Goal: Check status: Check status

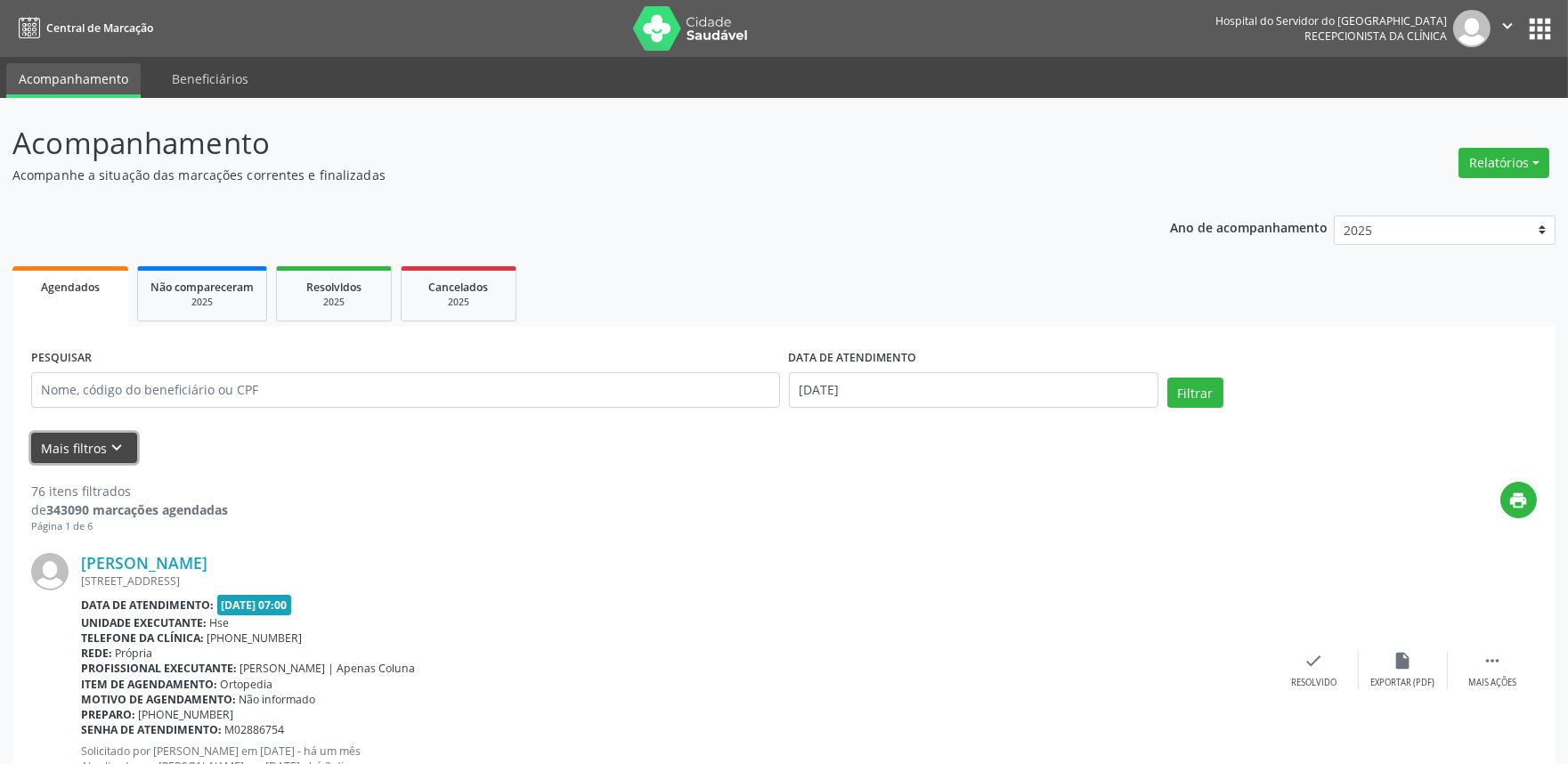
click at [74, 445] on button "Mais filtros keyboard_arrow_down" at bounding box center [84, 448] width 106 height 32
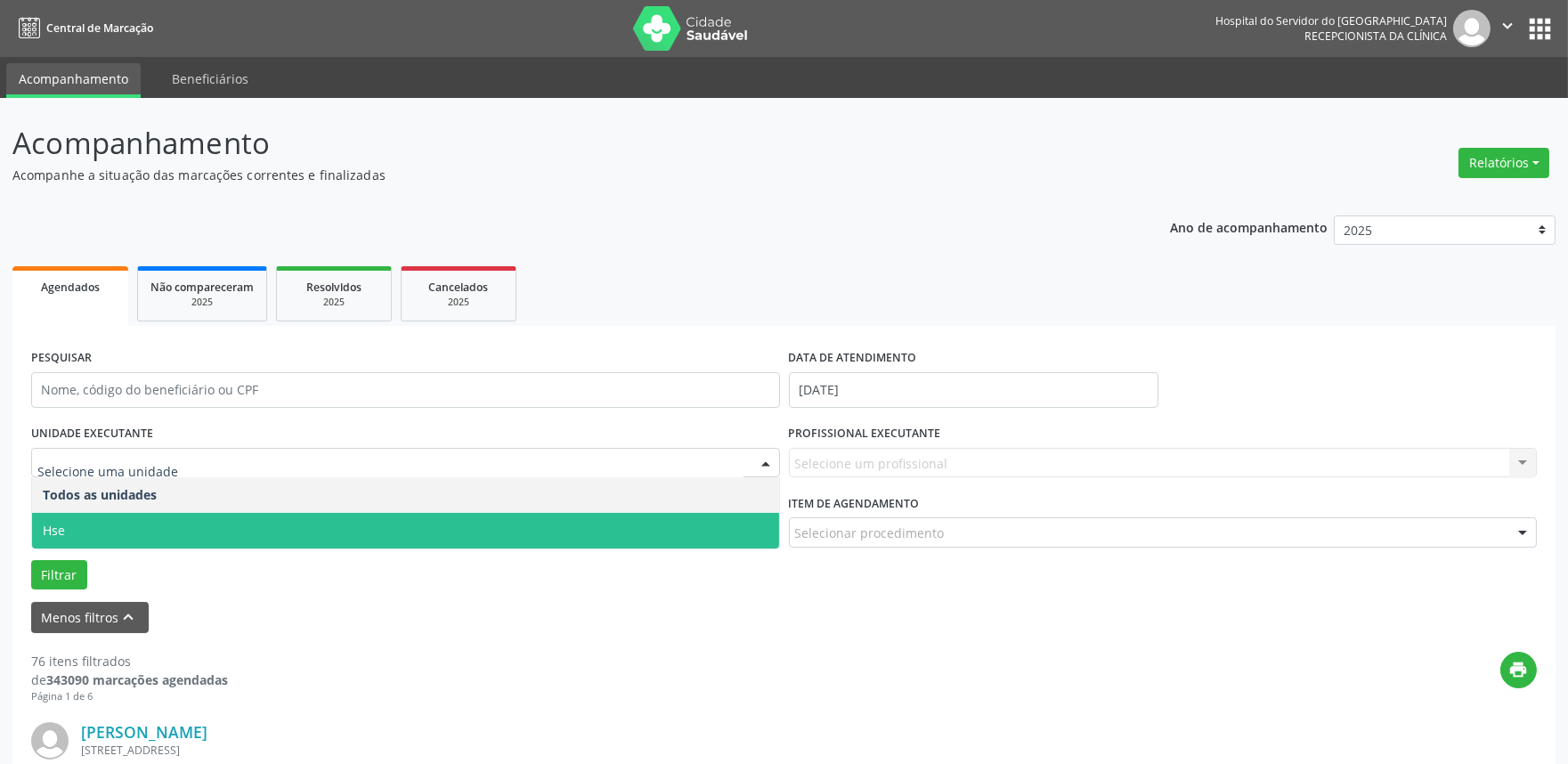
click at [98, 540] on span "Hse" at bounding box center [405, 530] width 746 height 36
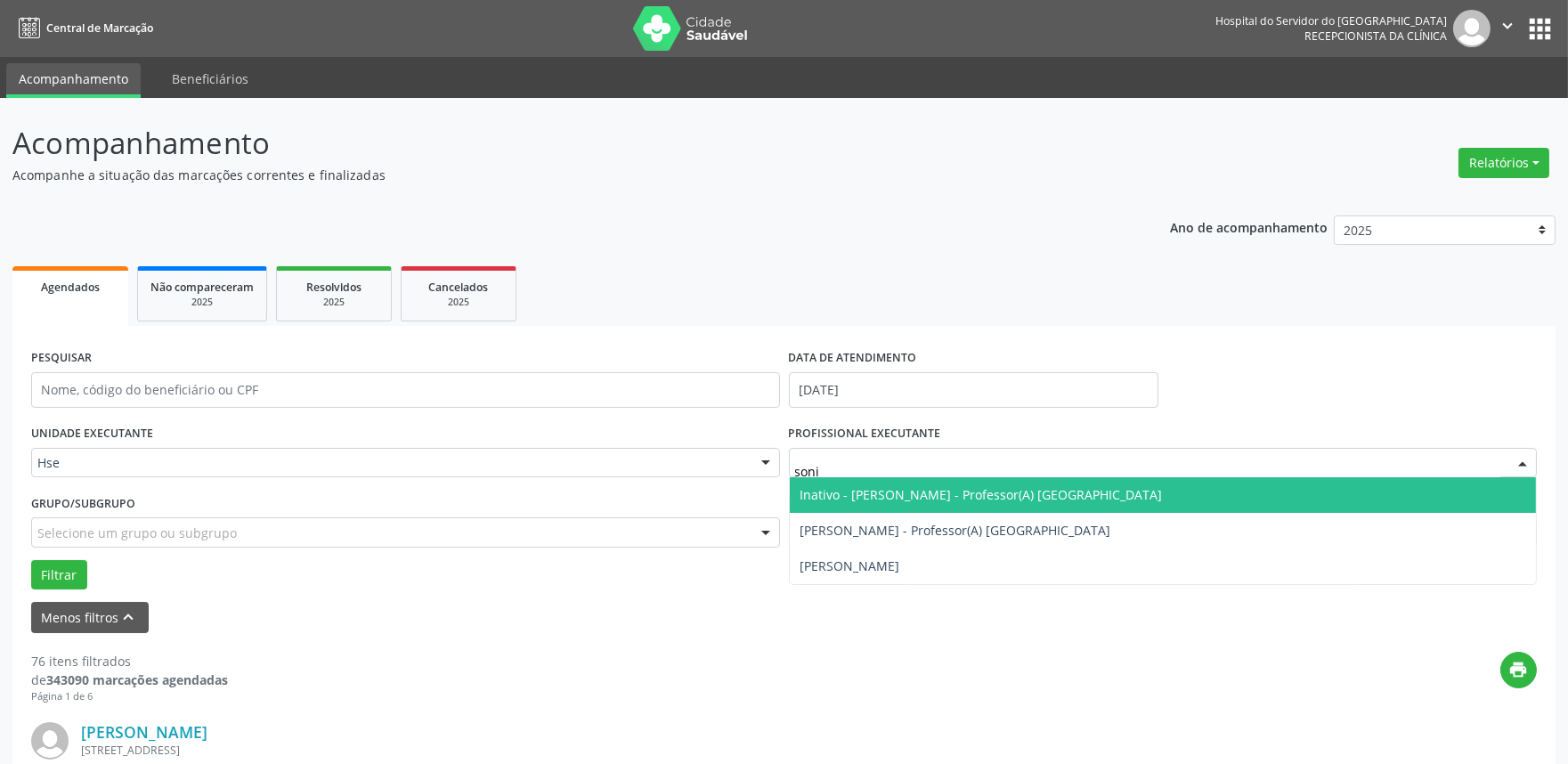
type input "[PERSON_NAME]"
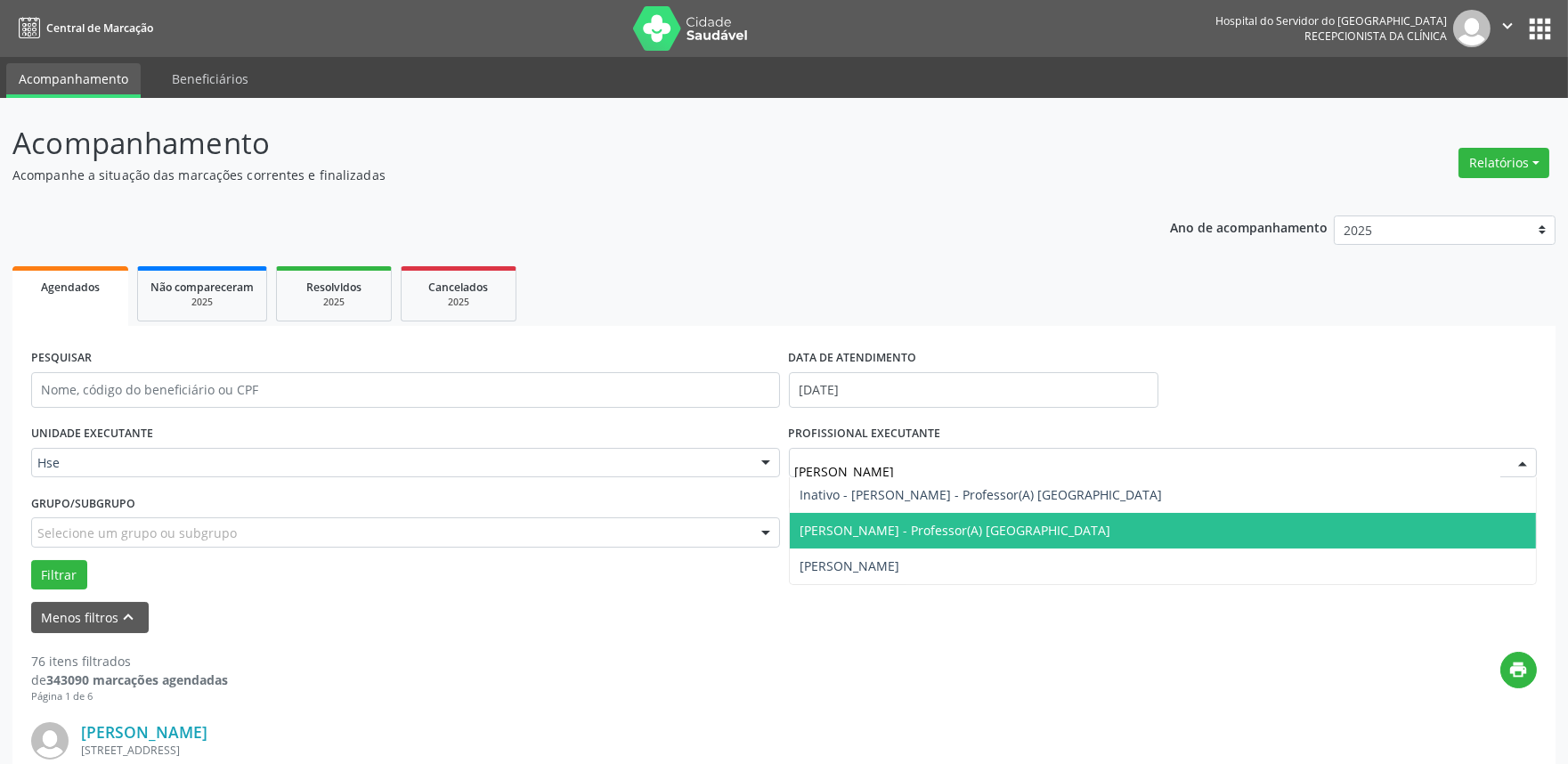
click at [910, 531] on span "[PERSON_NAME] - Professor(A) [GEOGRAPHIC_DATA]" at bounding box center [956, 529] width 311 height 17
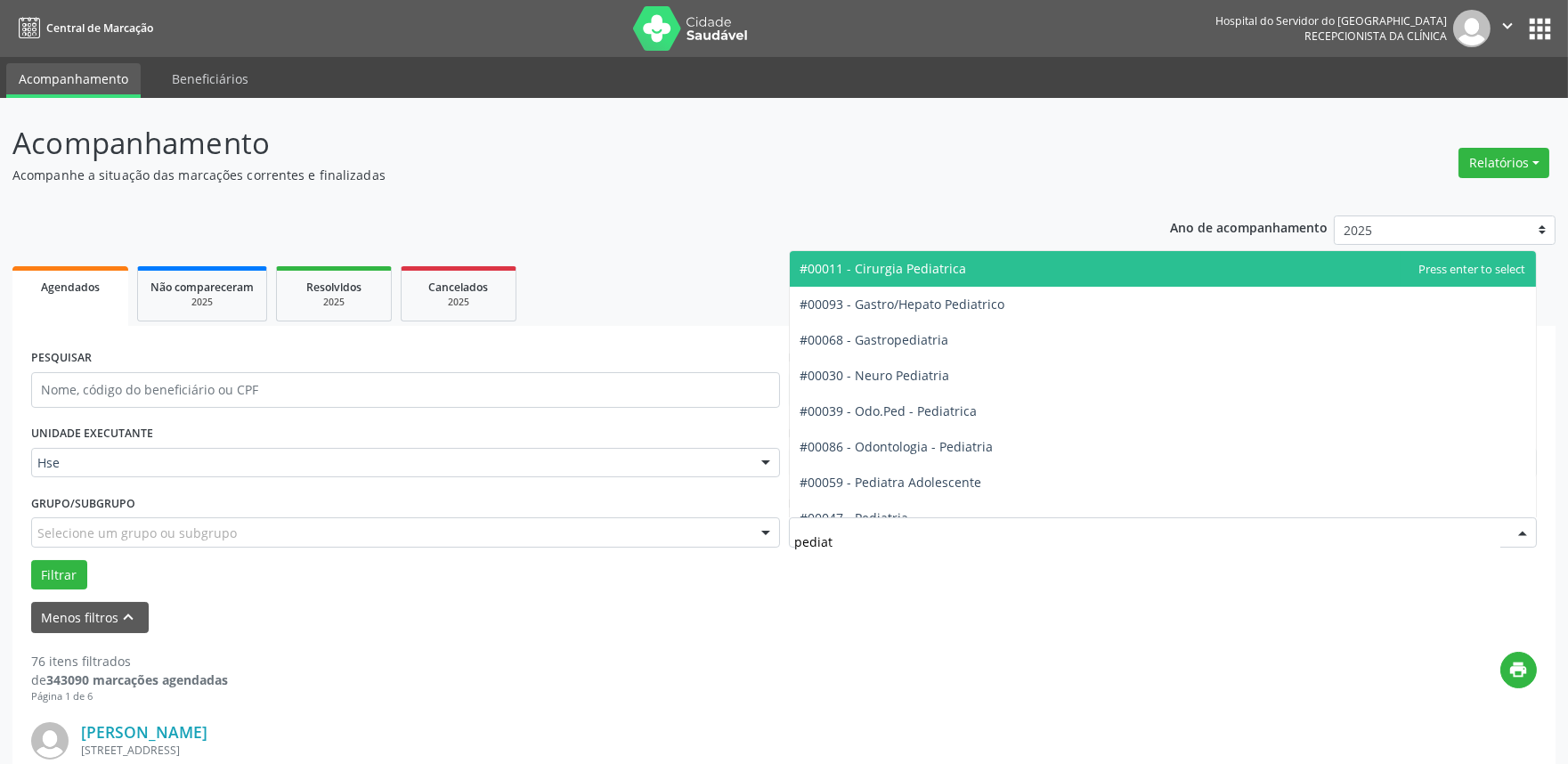
type input "pediatr"
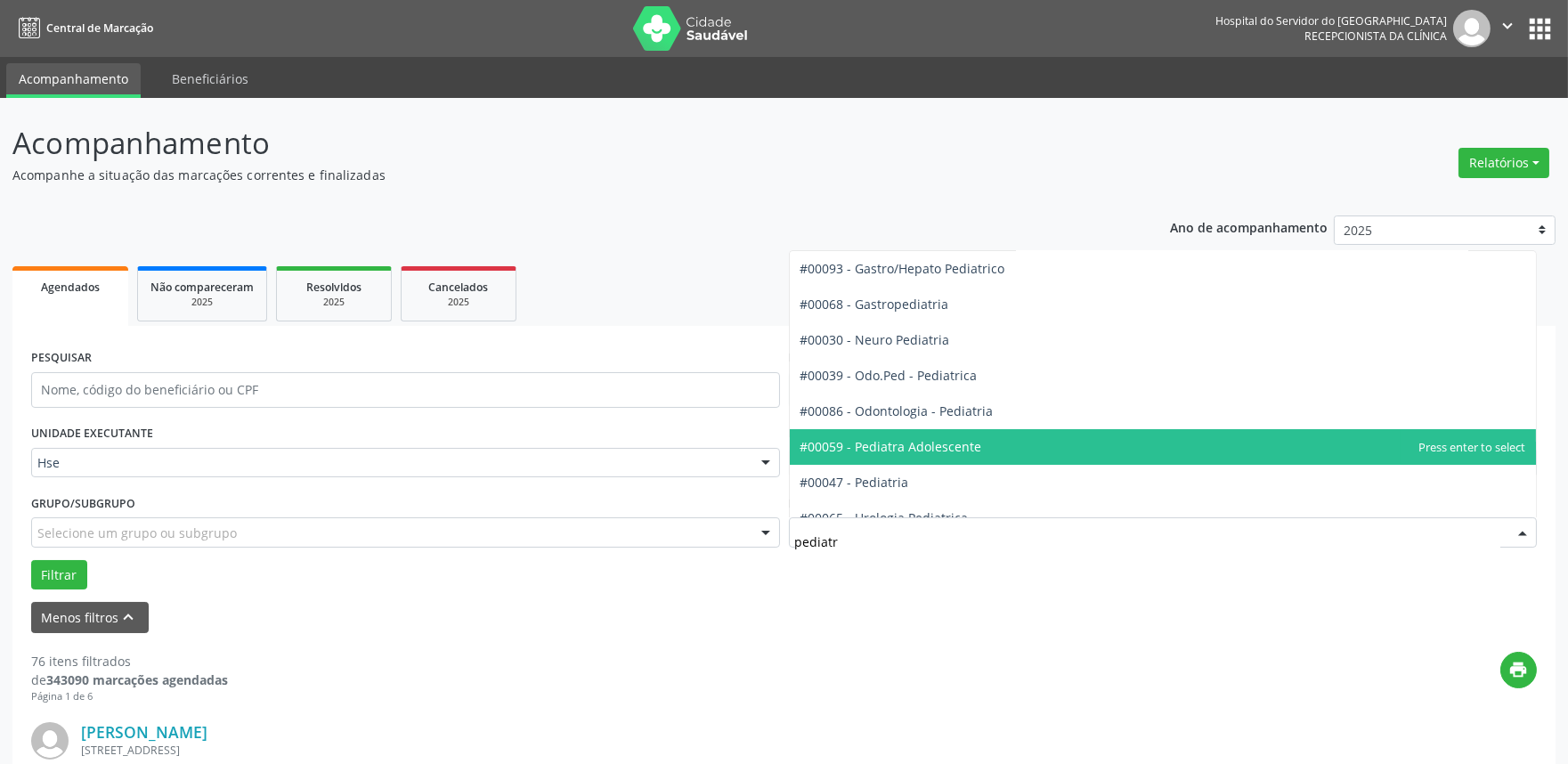
scroll to position [54, 0]
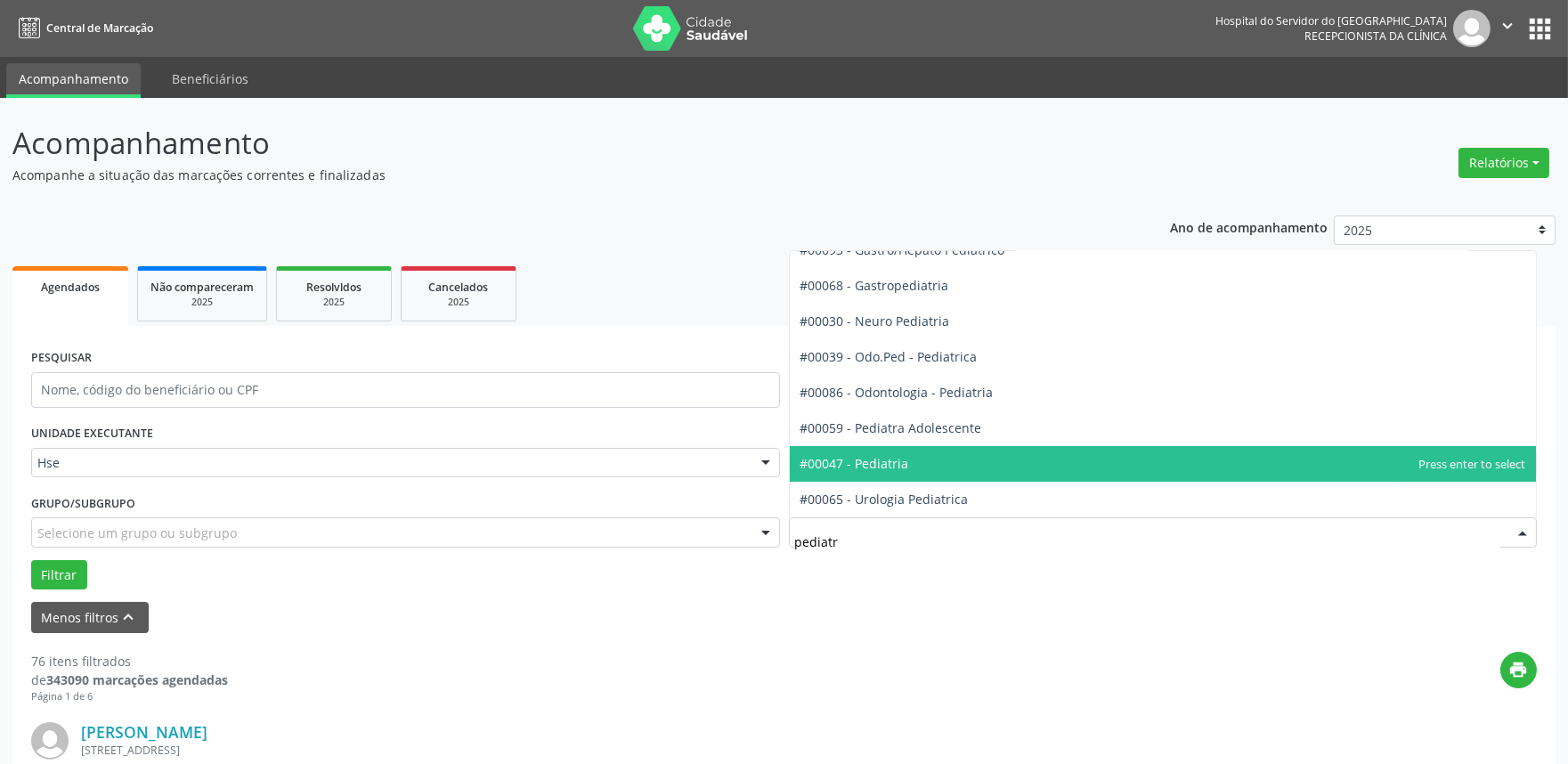
click at [902, 452] on span "#00047 - Pediatria" at bounding box center [1163, 464] width 746 height 36
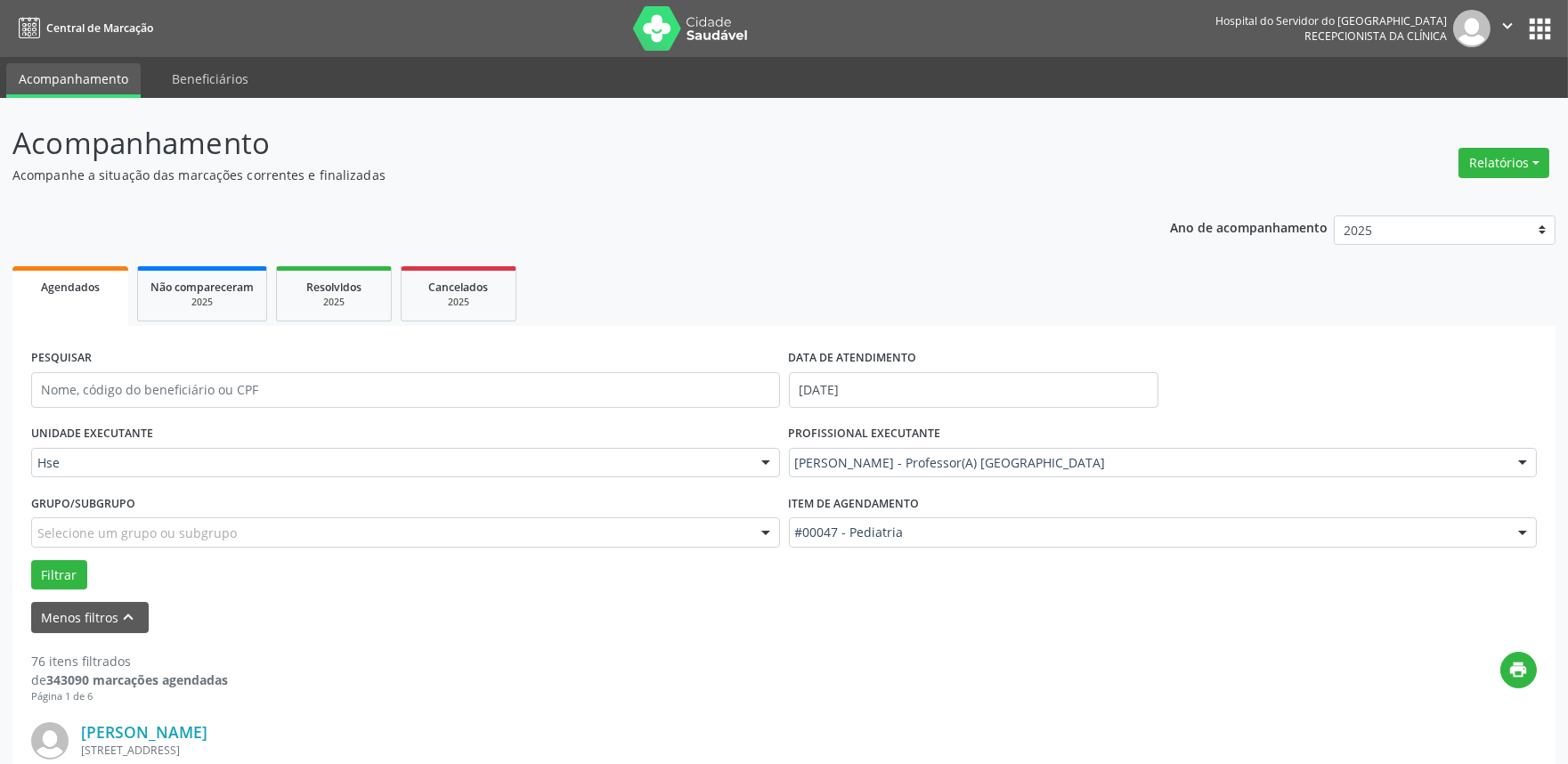
drag, startPoint x: 49, startPoint y: 570, endPoint x: 638, endPoint y: 242, distance: 674.2
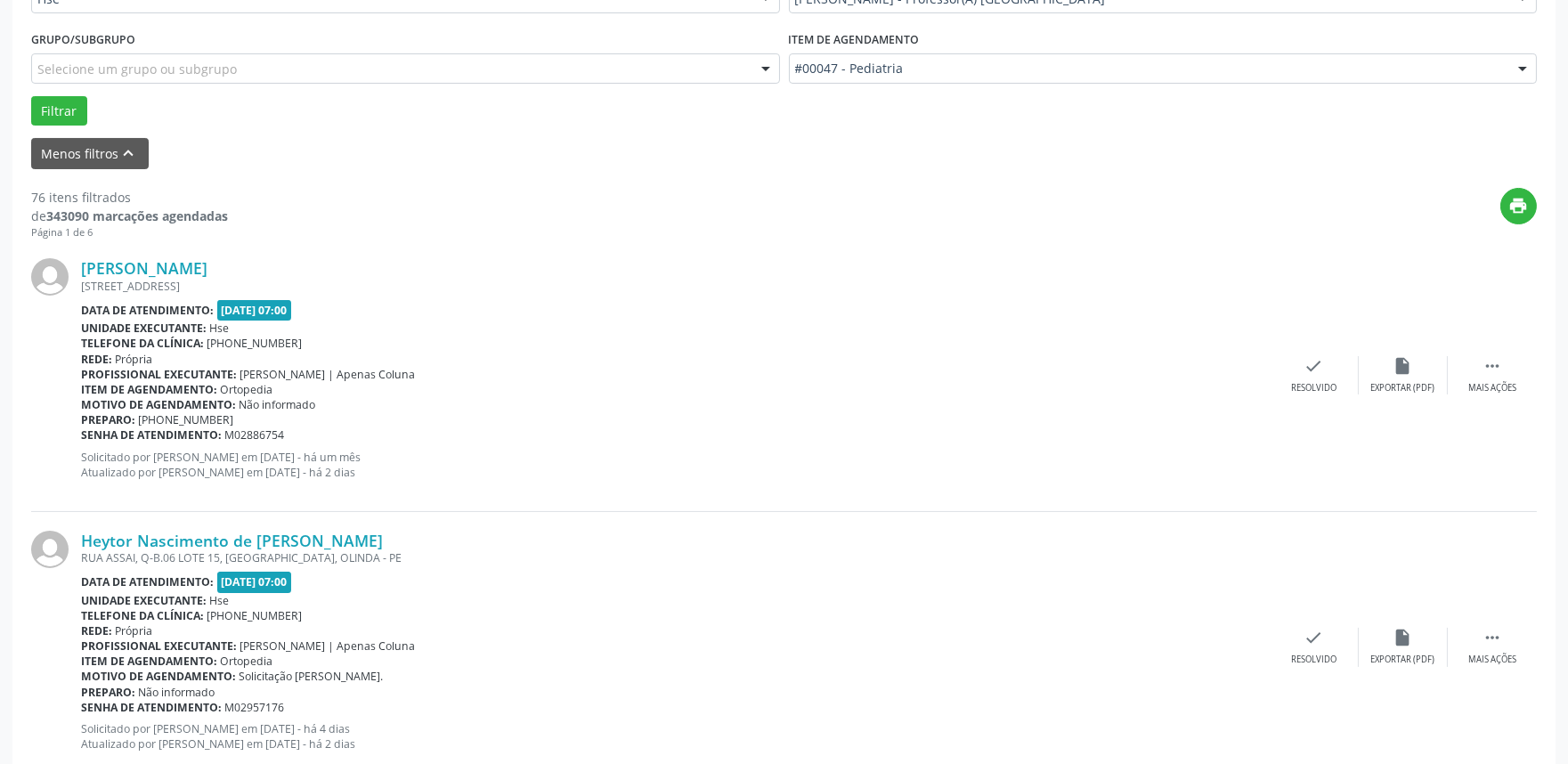
scroll to position [197, 0]
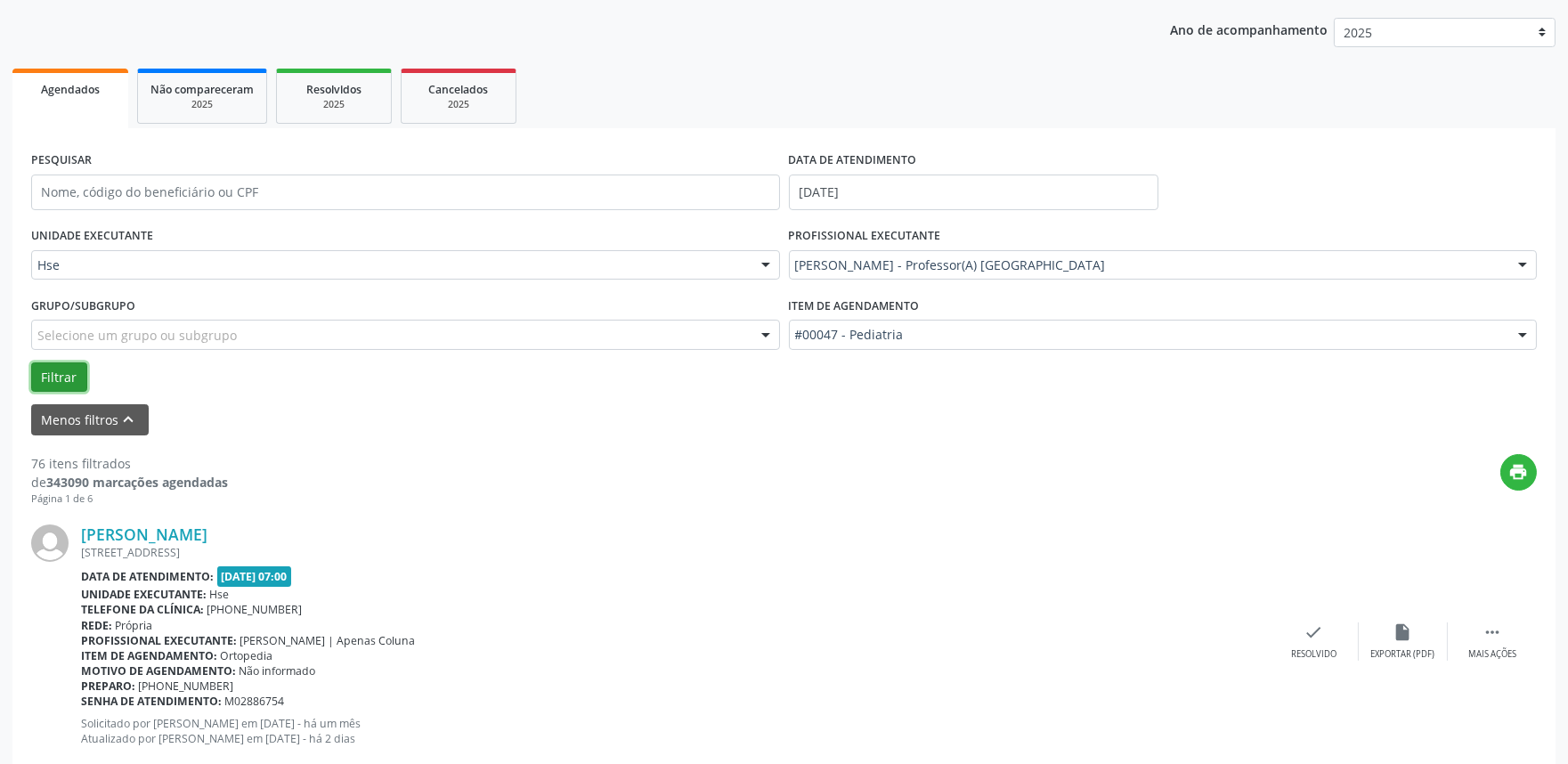
click at [49, 375] on button "Filtrar" at bounding box center [59, 377] width 56 height 31
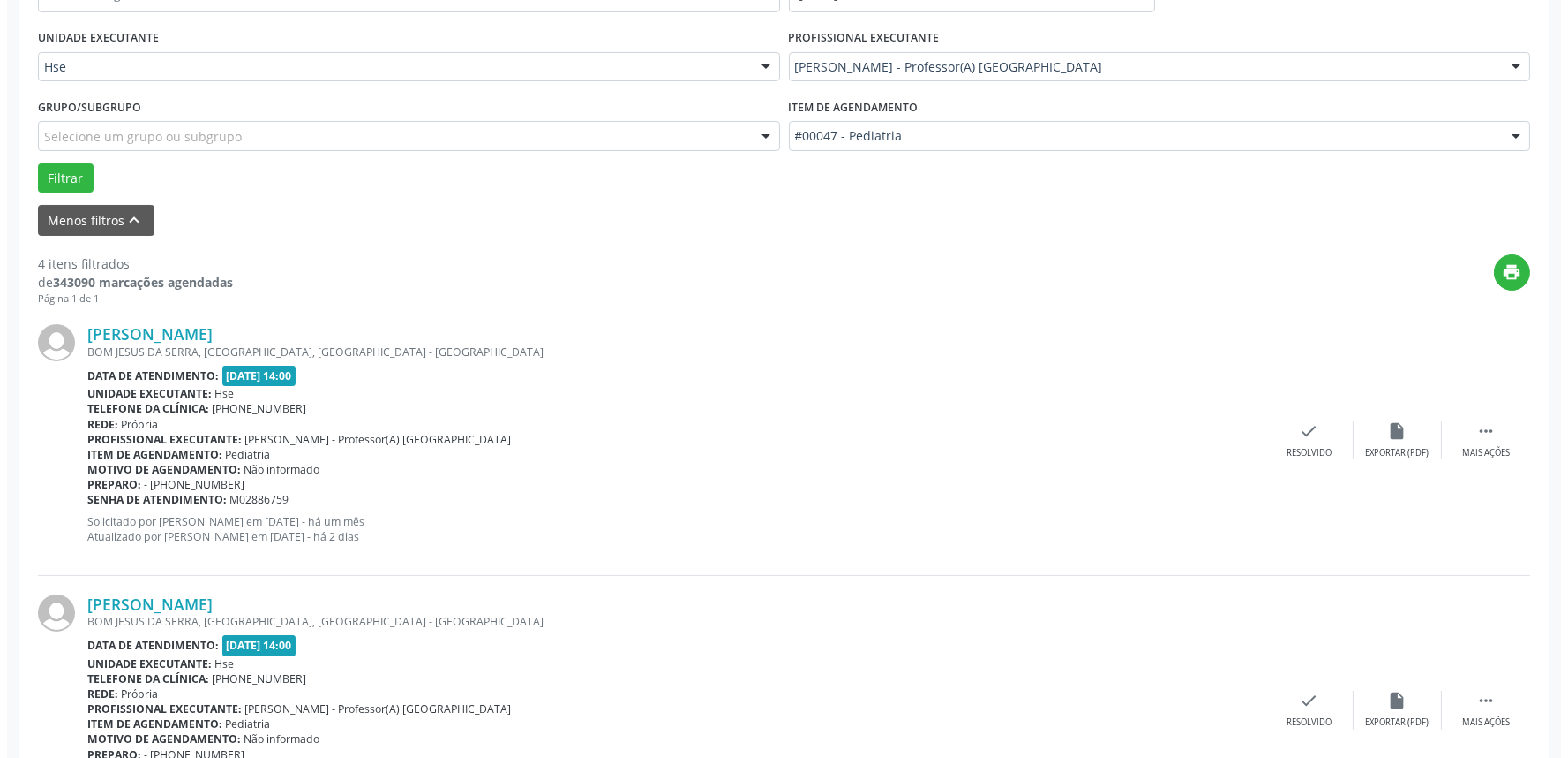
scroll to position [490, 0]
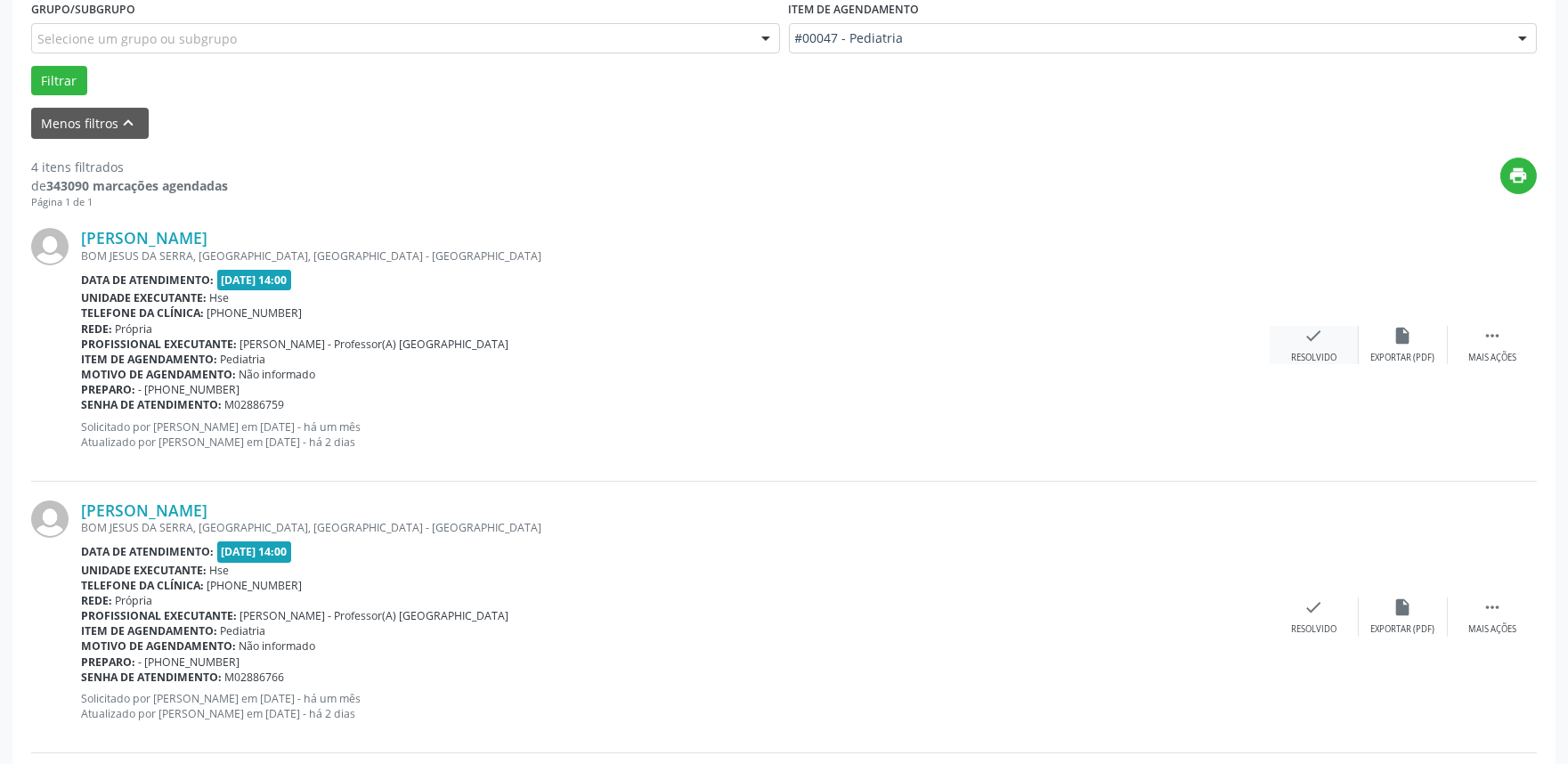
click at [1310, 351] on div "Resolvido" at bounding box center [1313, 357] width 45 height 13
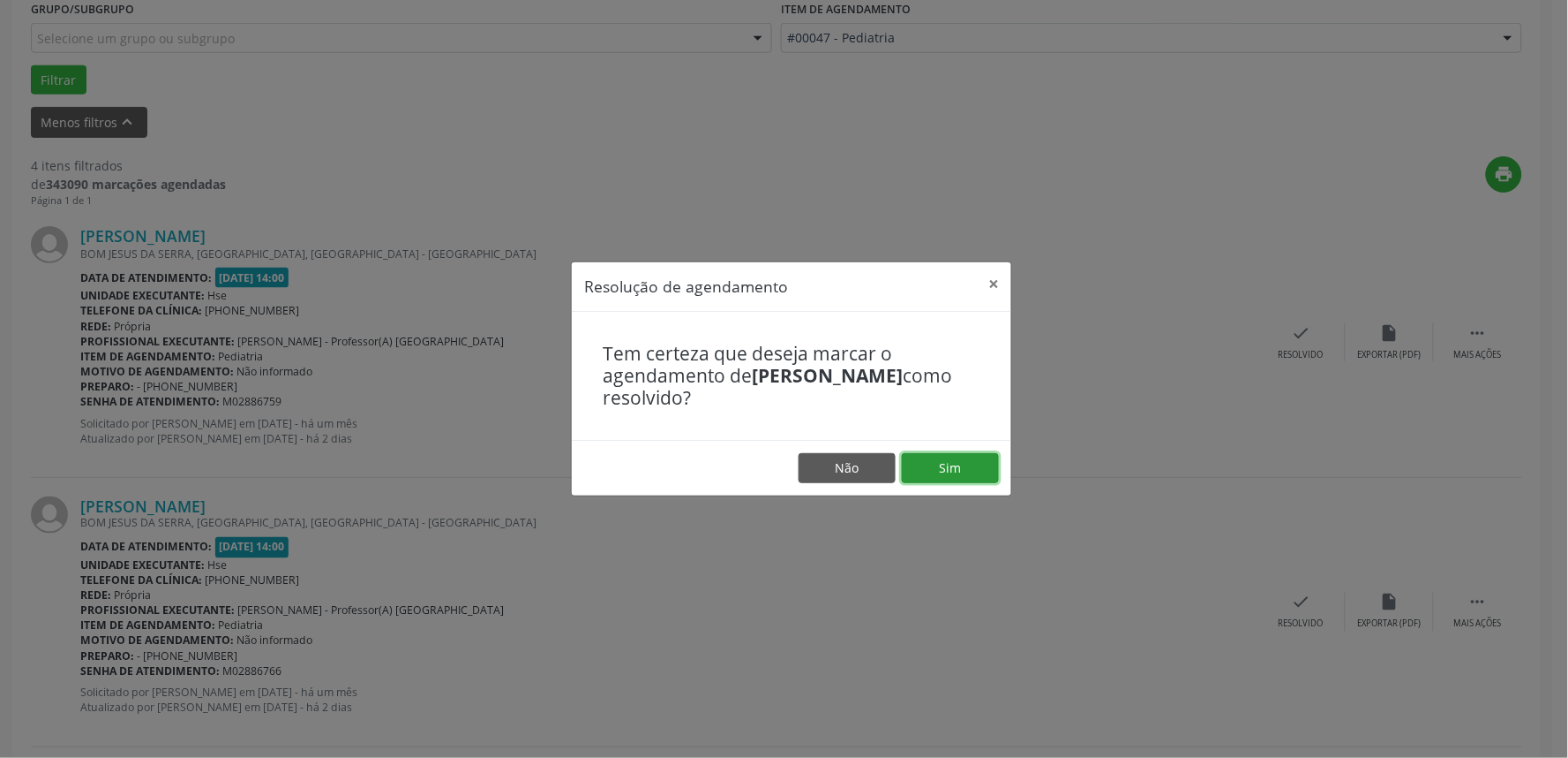
click at [955, 461] on button "Sim" at bounding box center [949, 468] width 97 height 30
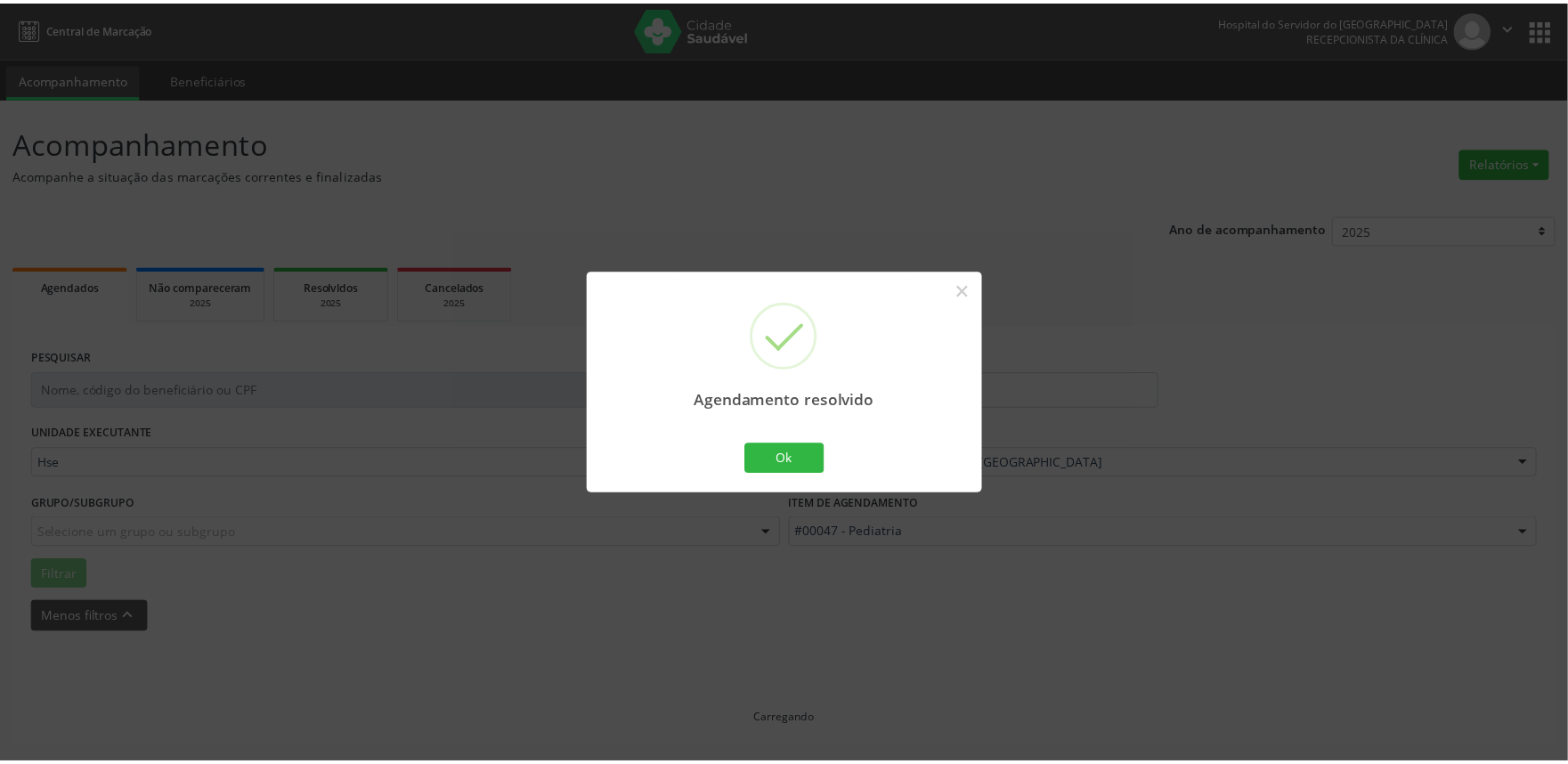
scroll to position [0, 0]
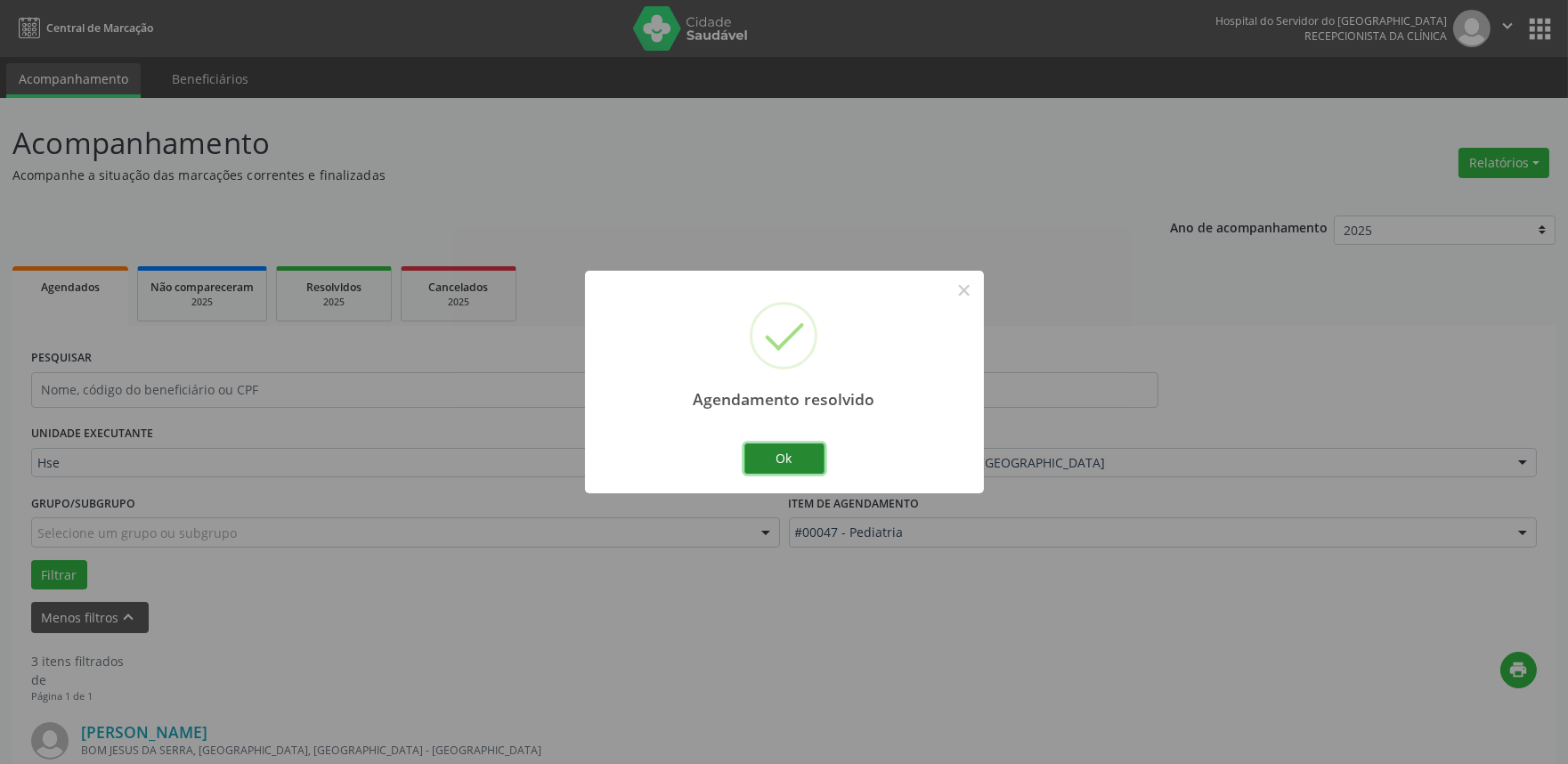
click at [808, 473] on button "Ok" at bounding box center [784, 458] width 80 height 31
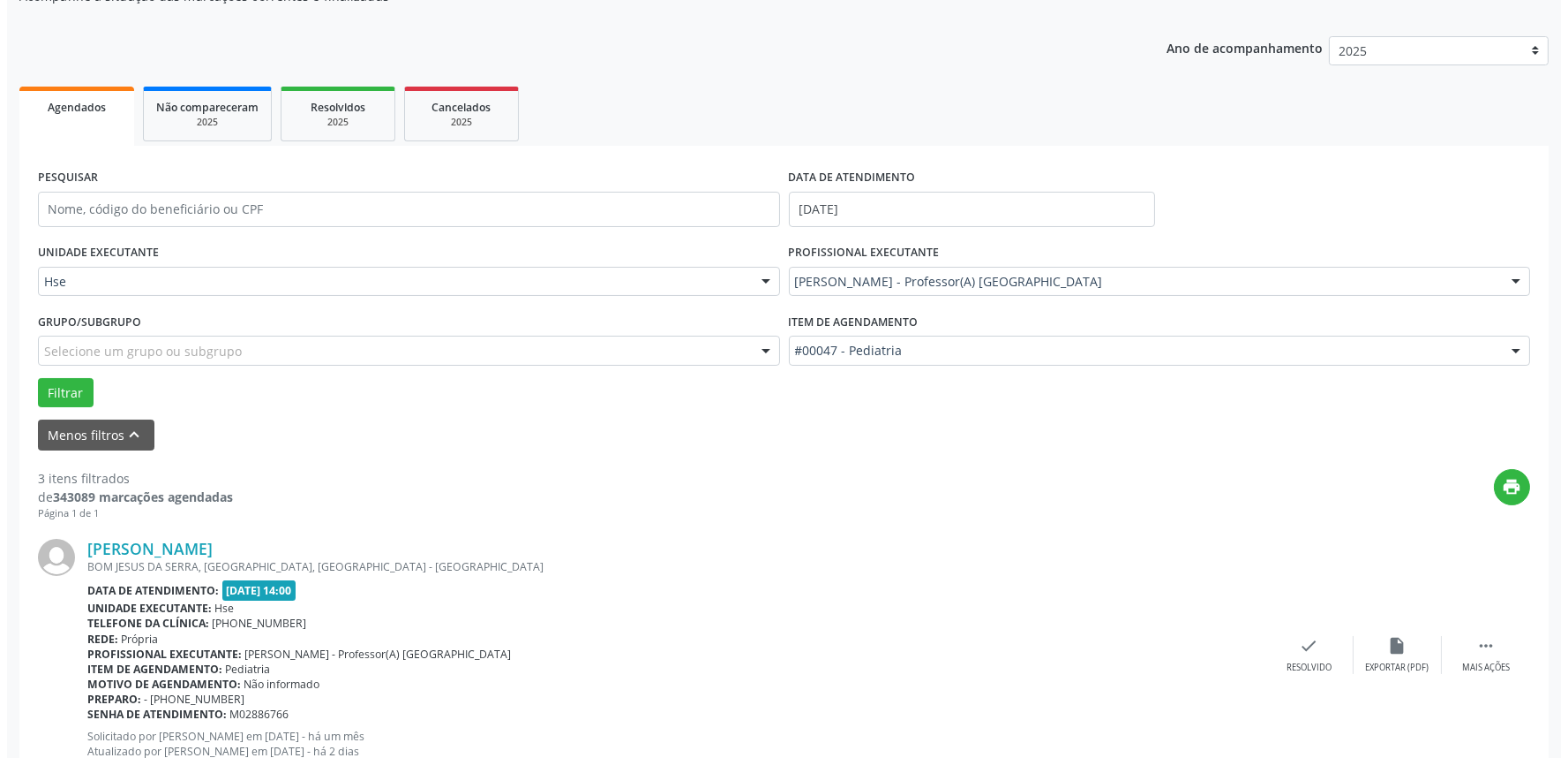
scroll to position [392, 0]
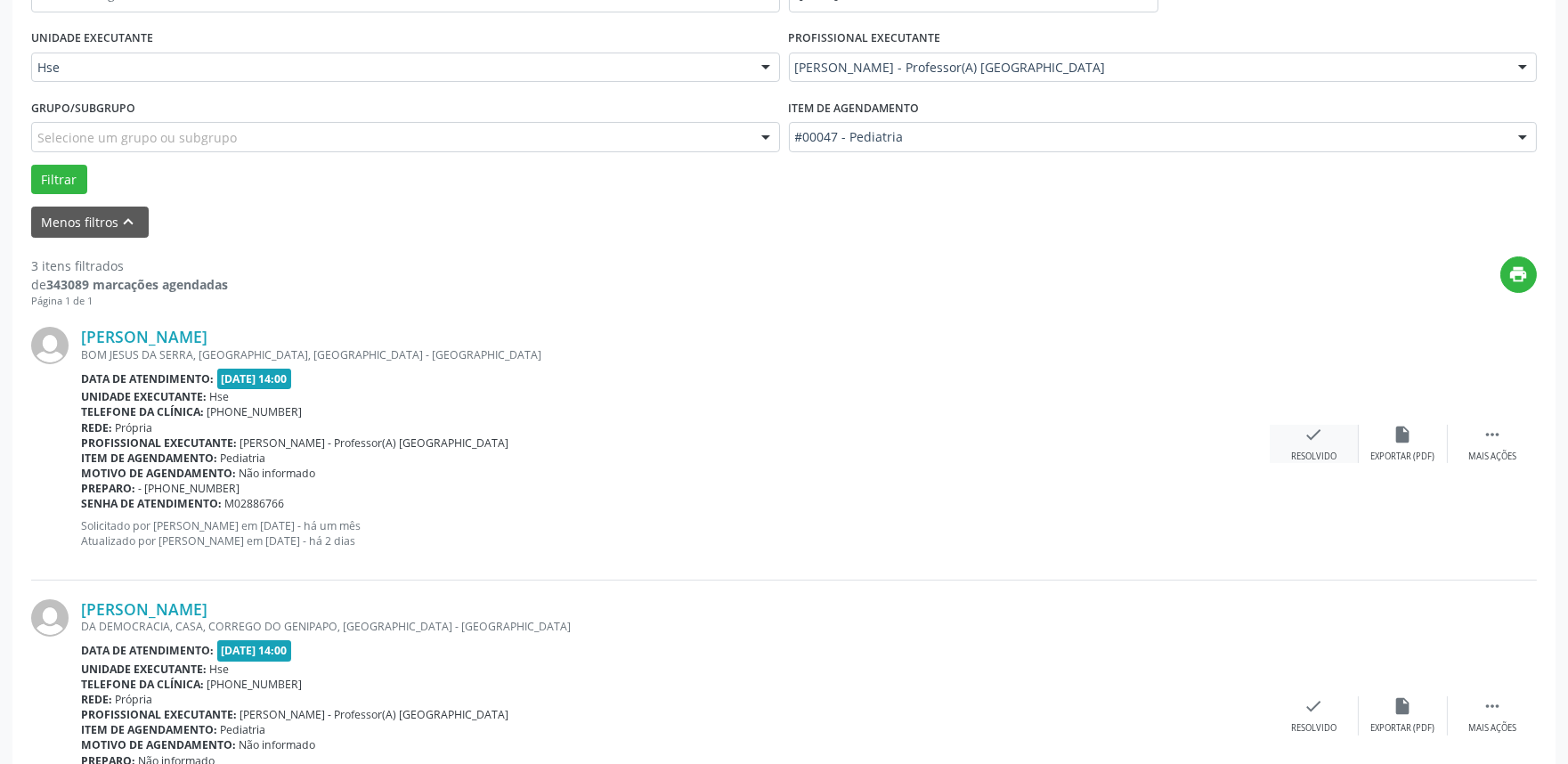
click at [1311, 432] on icon "check" at bounding box center [1314, 434] width 20 height 20
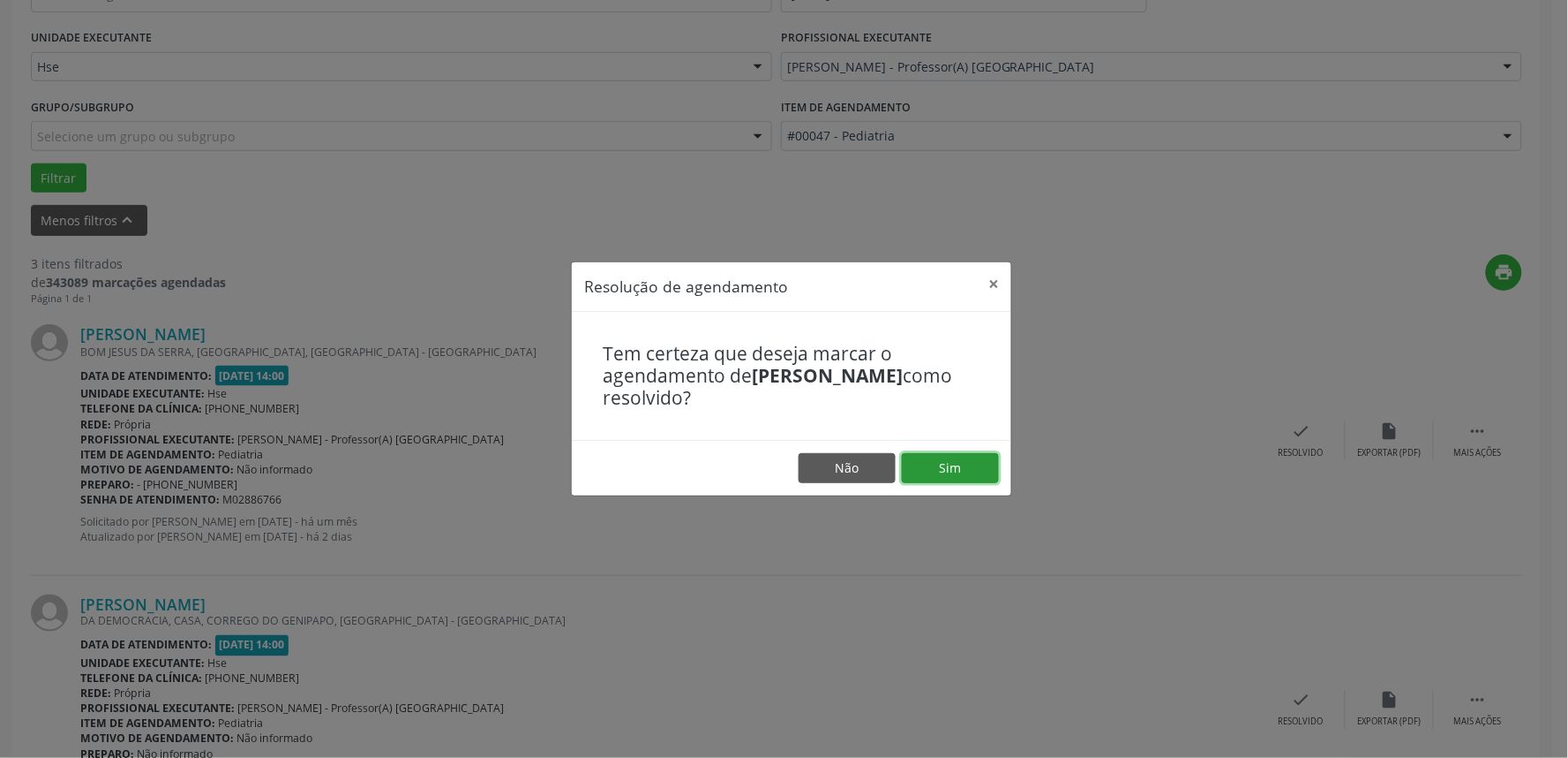
click at [936, 464] on button "Sim" at bounding box center [949, 468] width 97 height 30
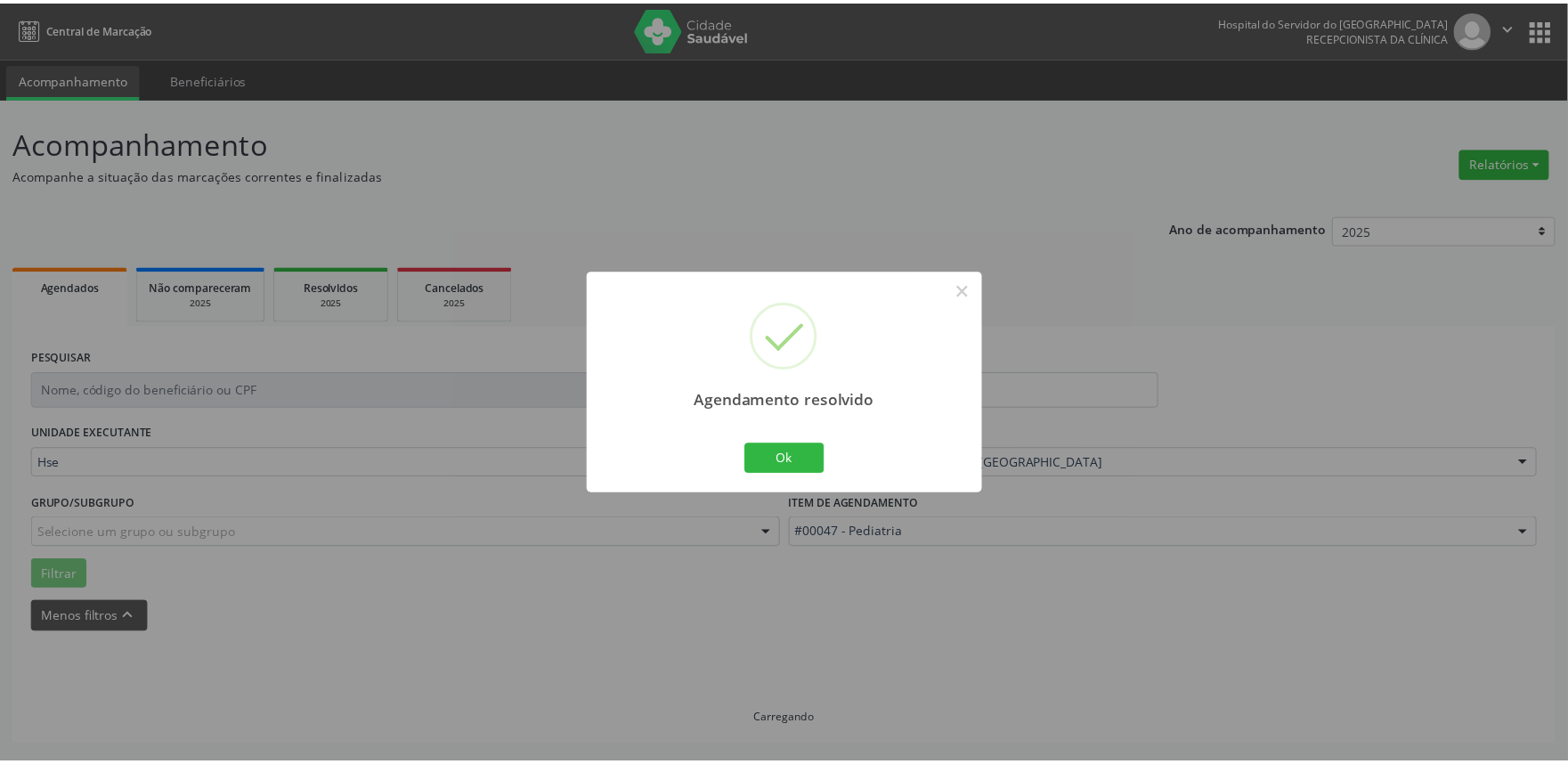
scroll to position [0, 0]
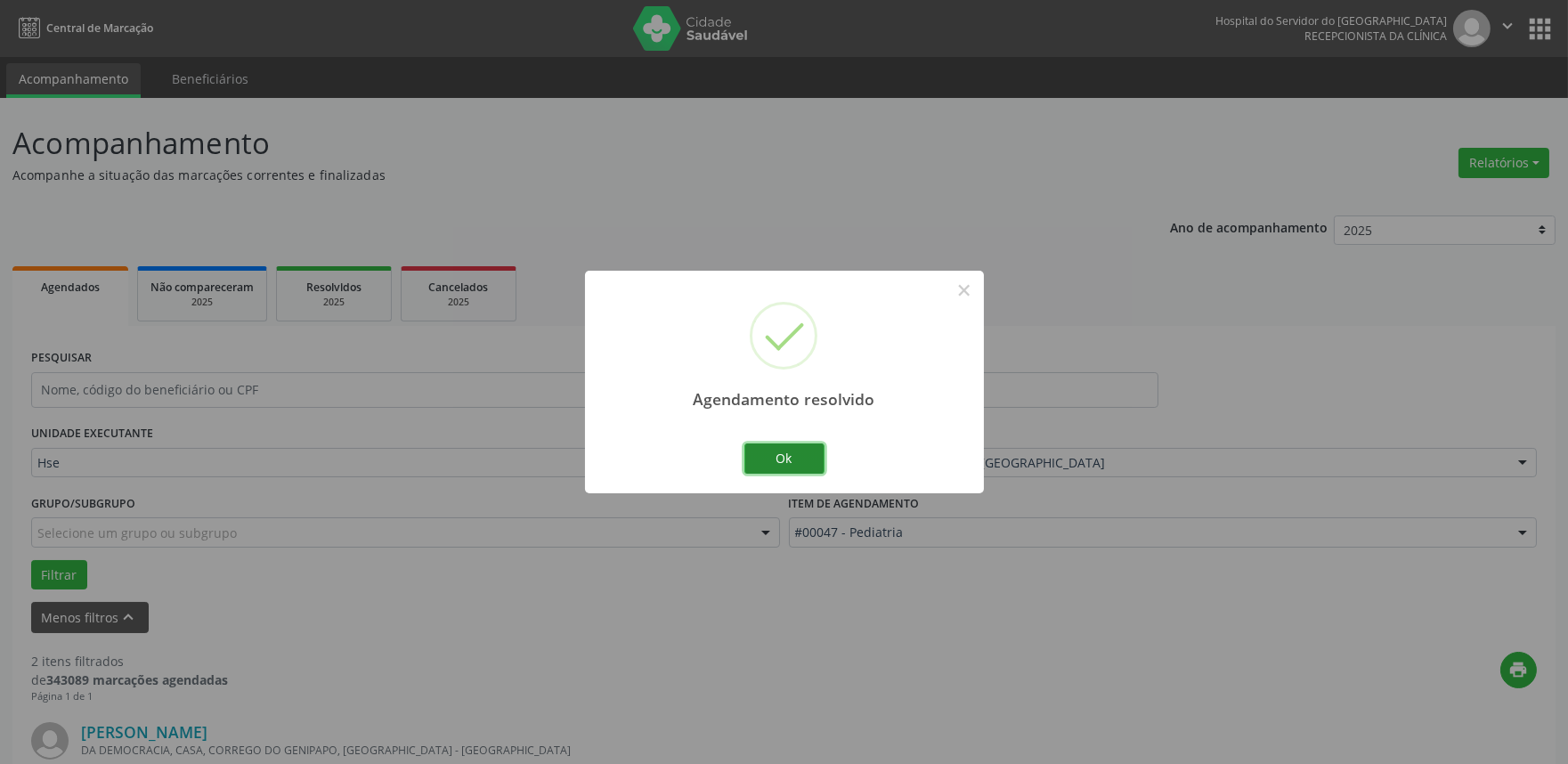
click at [779, 464] on button "Ok" at bounding box center [784, 458] width 80 height 31
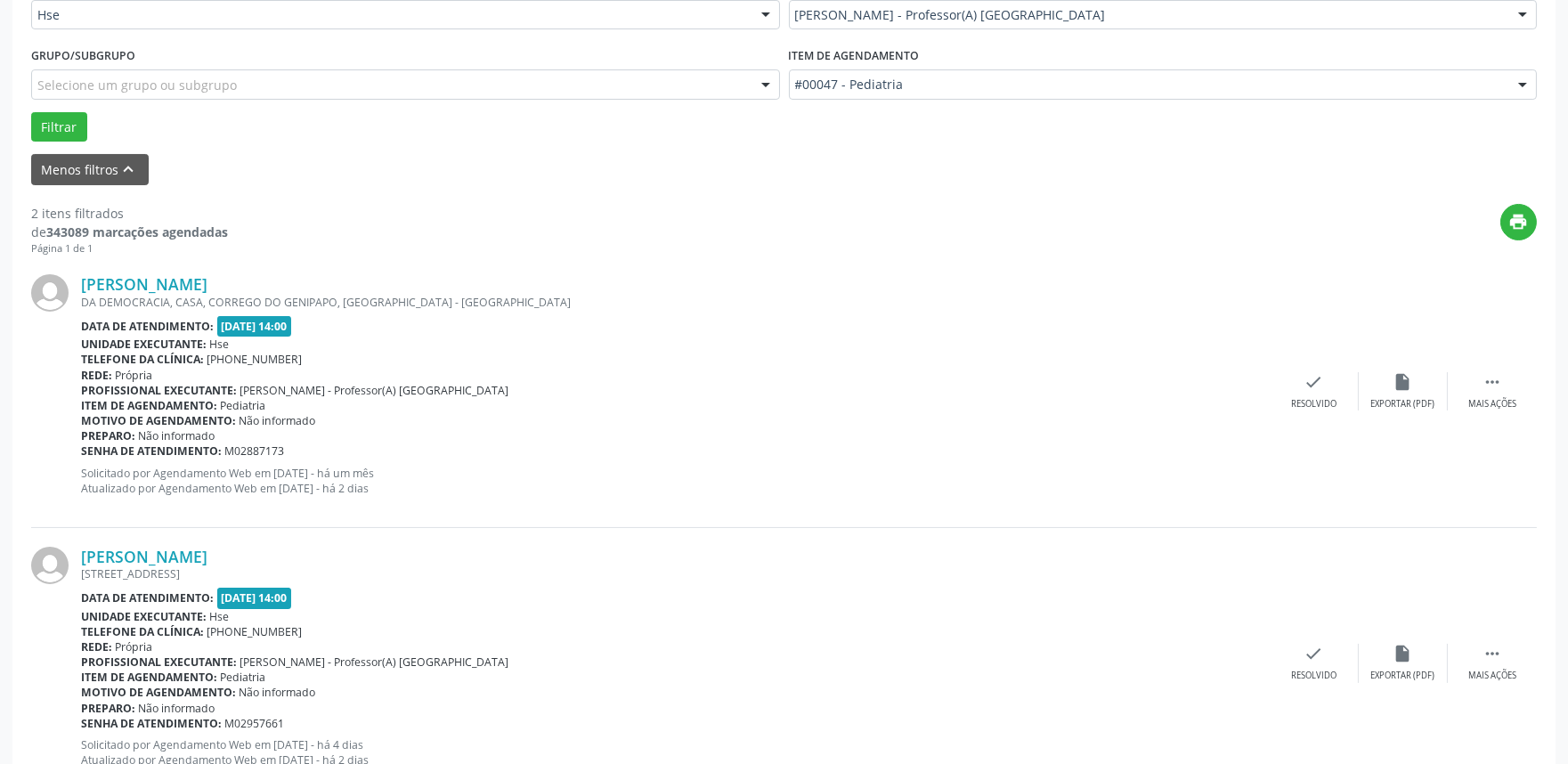
scroll to position [494, 0]
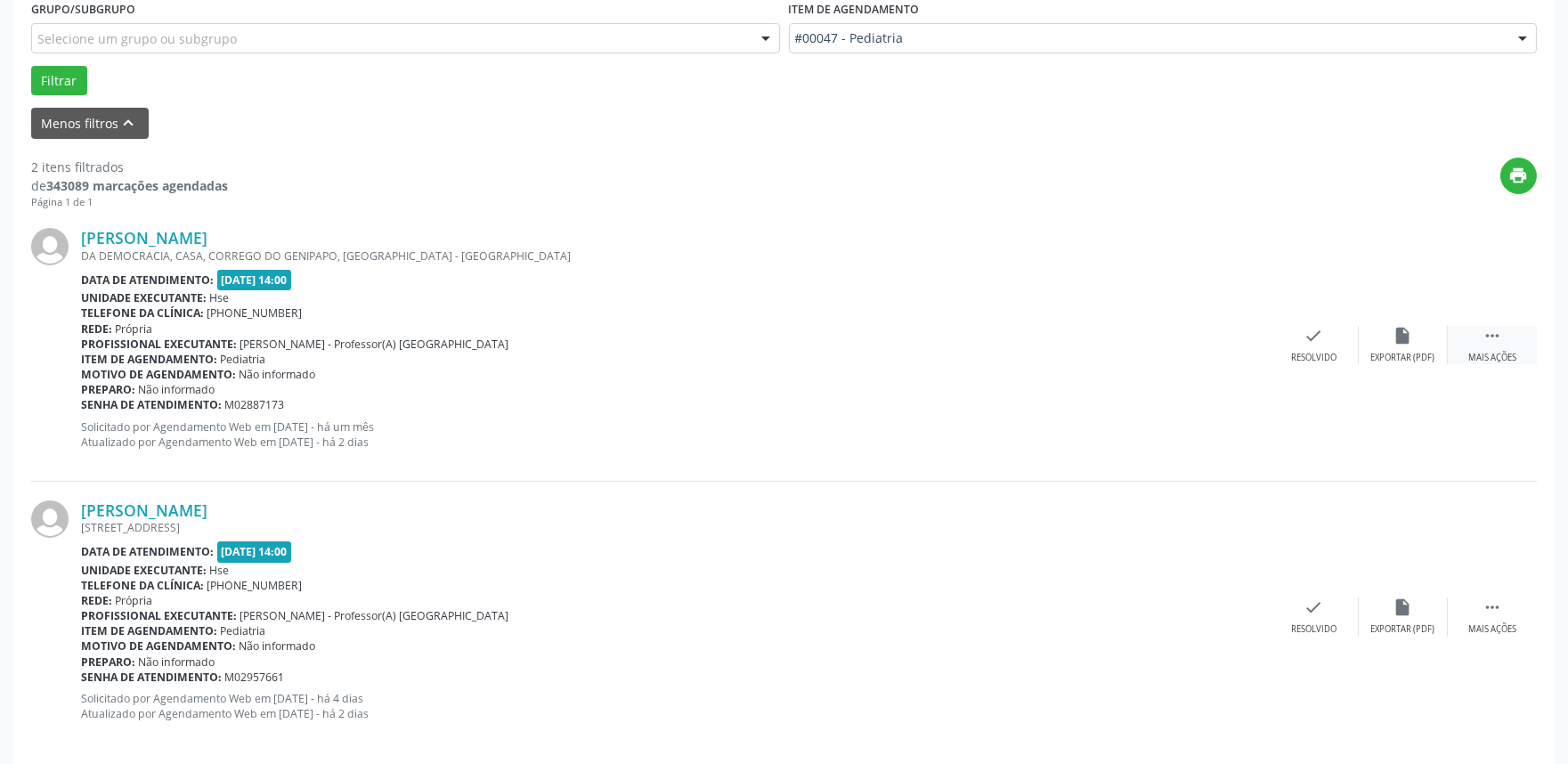
click at [1499, 347] on div " Mais ações" at bounding box center [1492, 344] width 89 height 38
click at [1372, 340] on div "alarm_off Não compareceu" at bounding box center [1403, 344] width 89 height 38
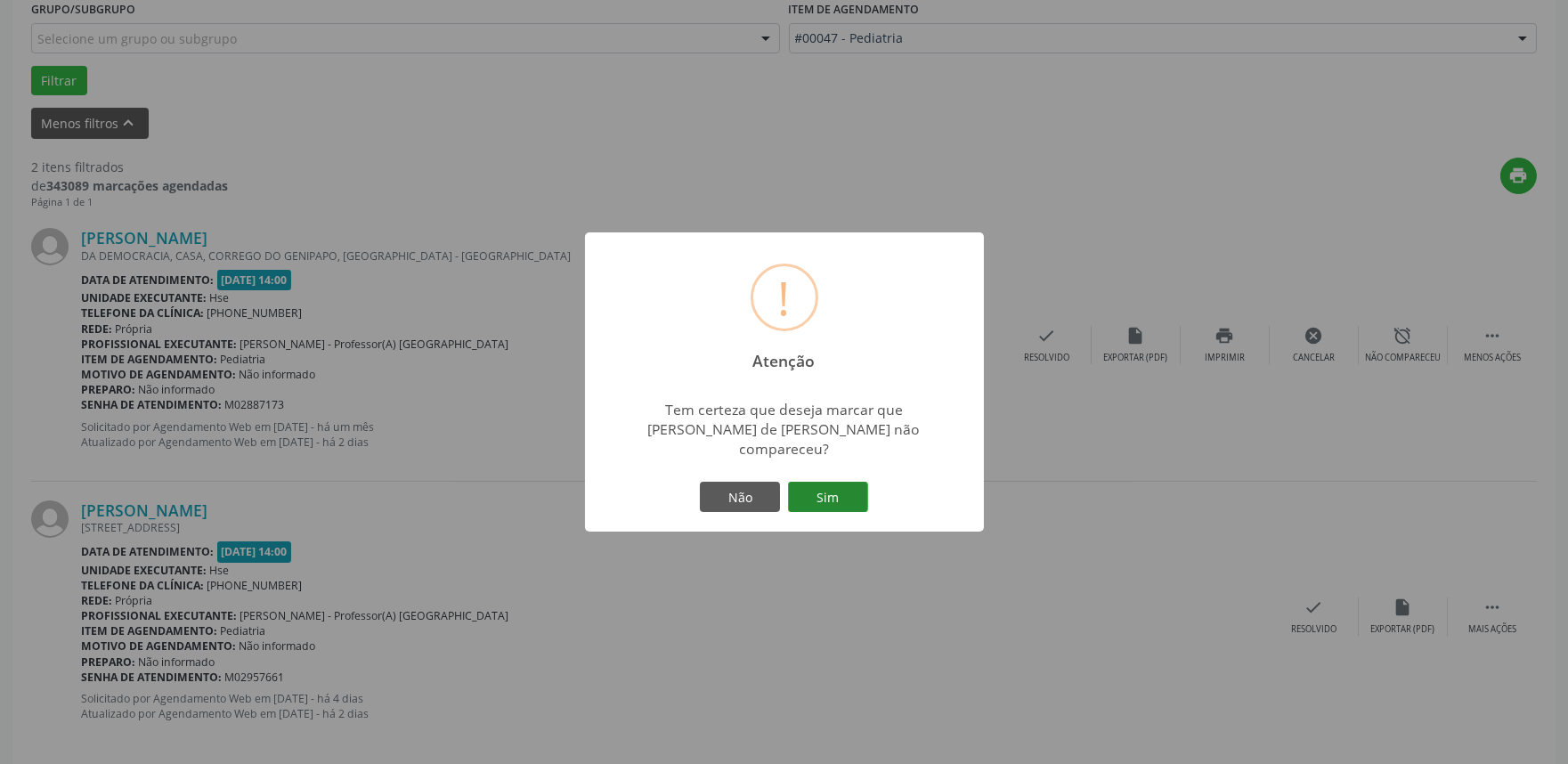
click at [829, 484] on button "Sim" at bounding box center [827, 497] width 80 height 31
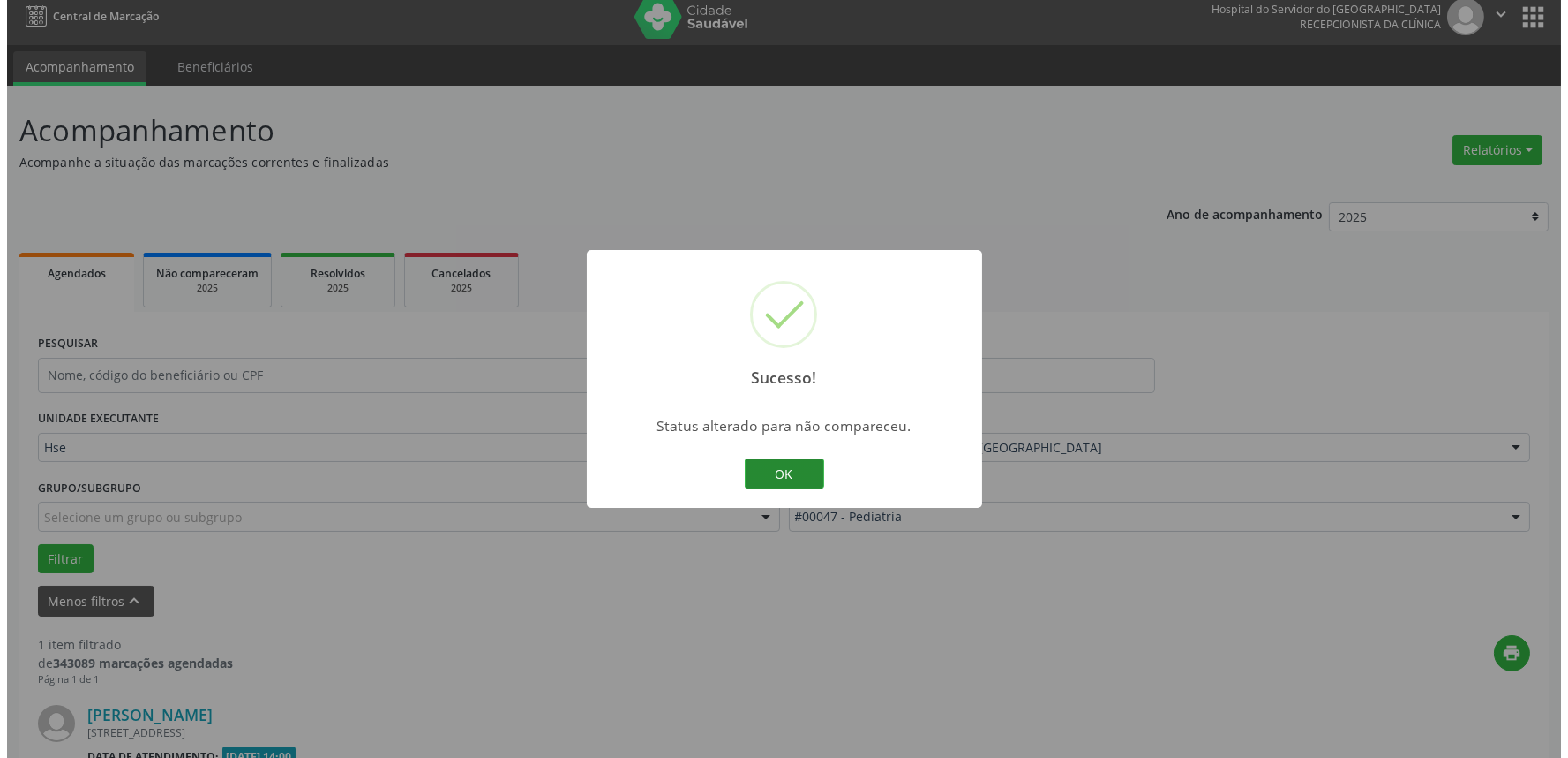
scroll to position [238, 0]
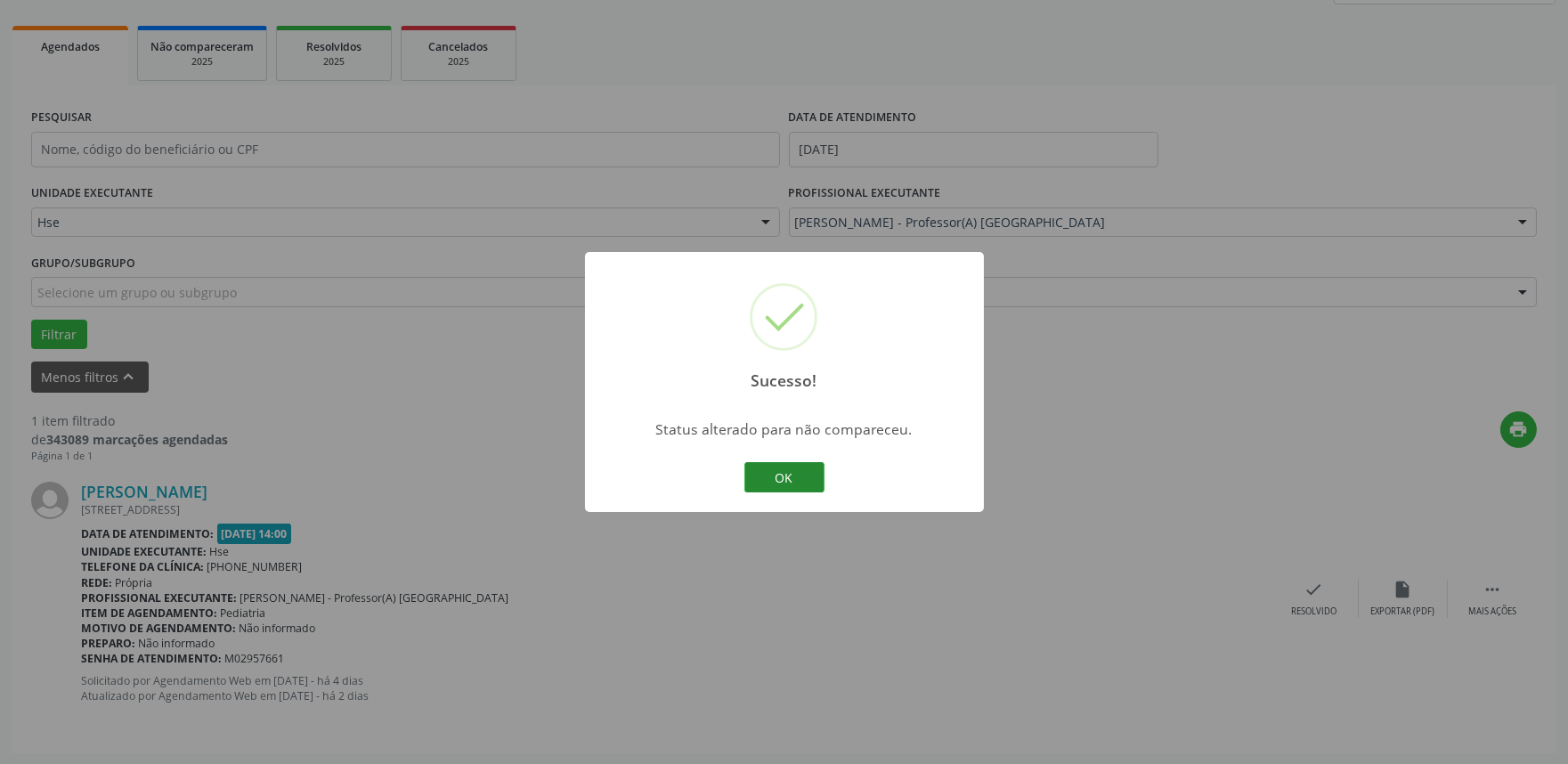
click at [794, 475] on button "OK" at bounding box center [784, 477] width 80 height 31
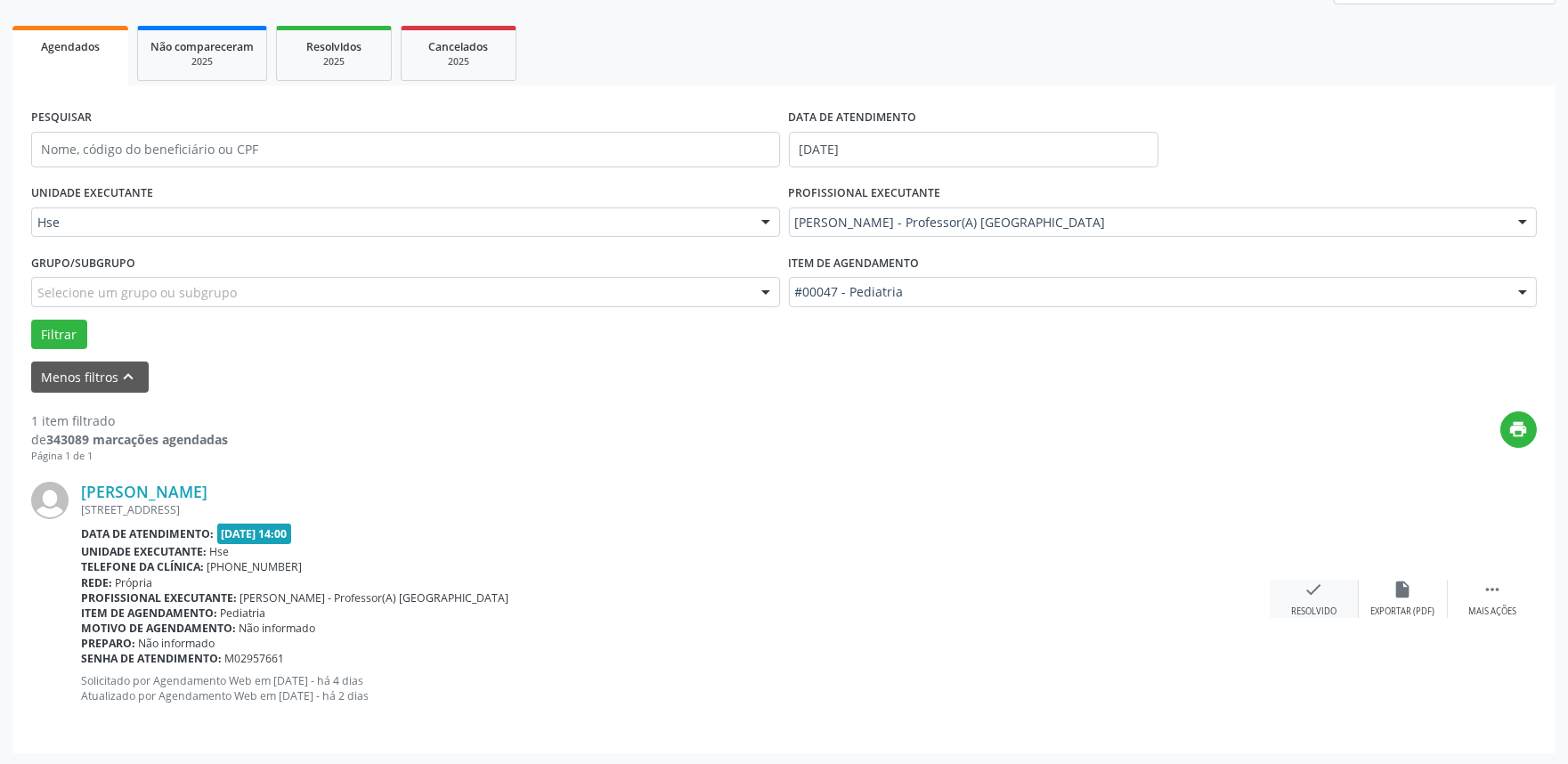
click at [1312, 594] on icon "check" at bounding box center [1314, 589] width 20 height 20
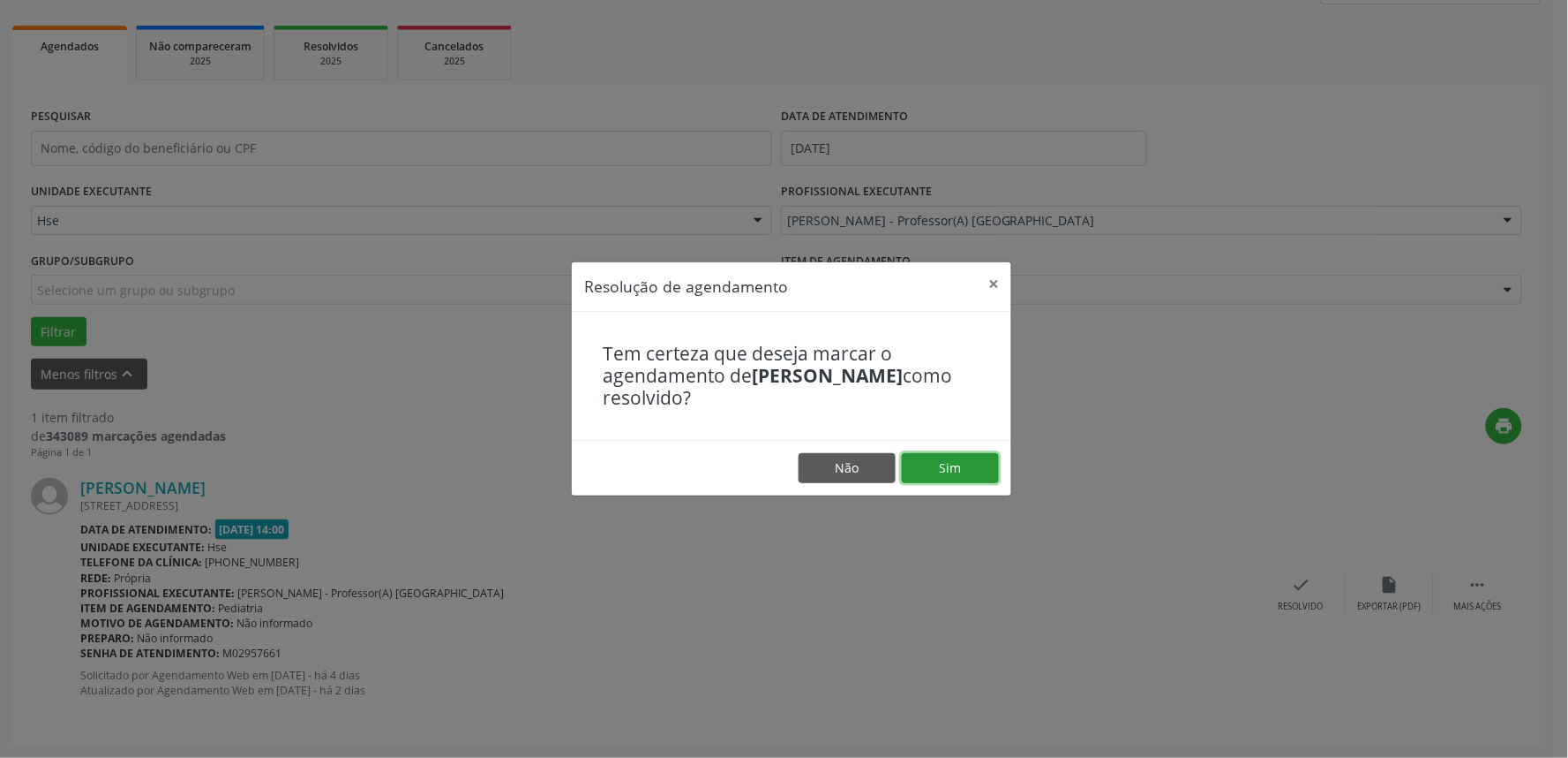
click at [938, 462] on button "Sim" at bounding box center [949, 468] width 97 height 30
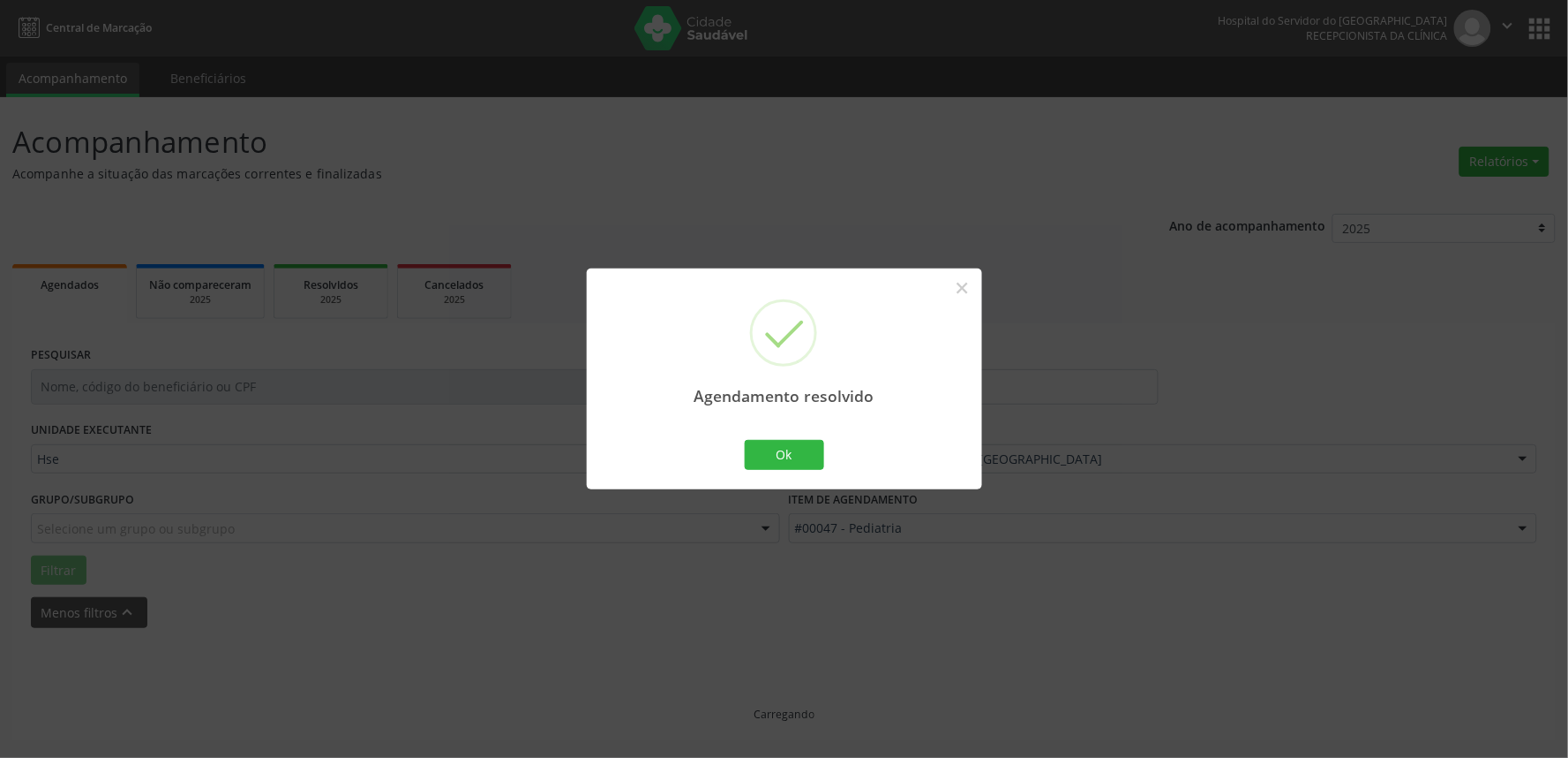
scroll to position [0, 0]
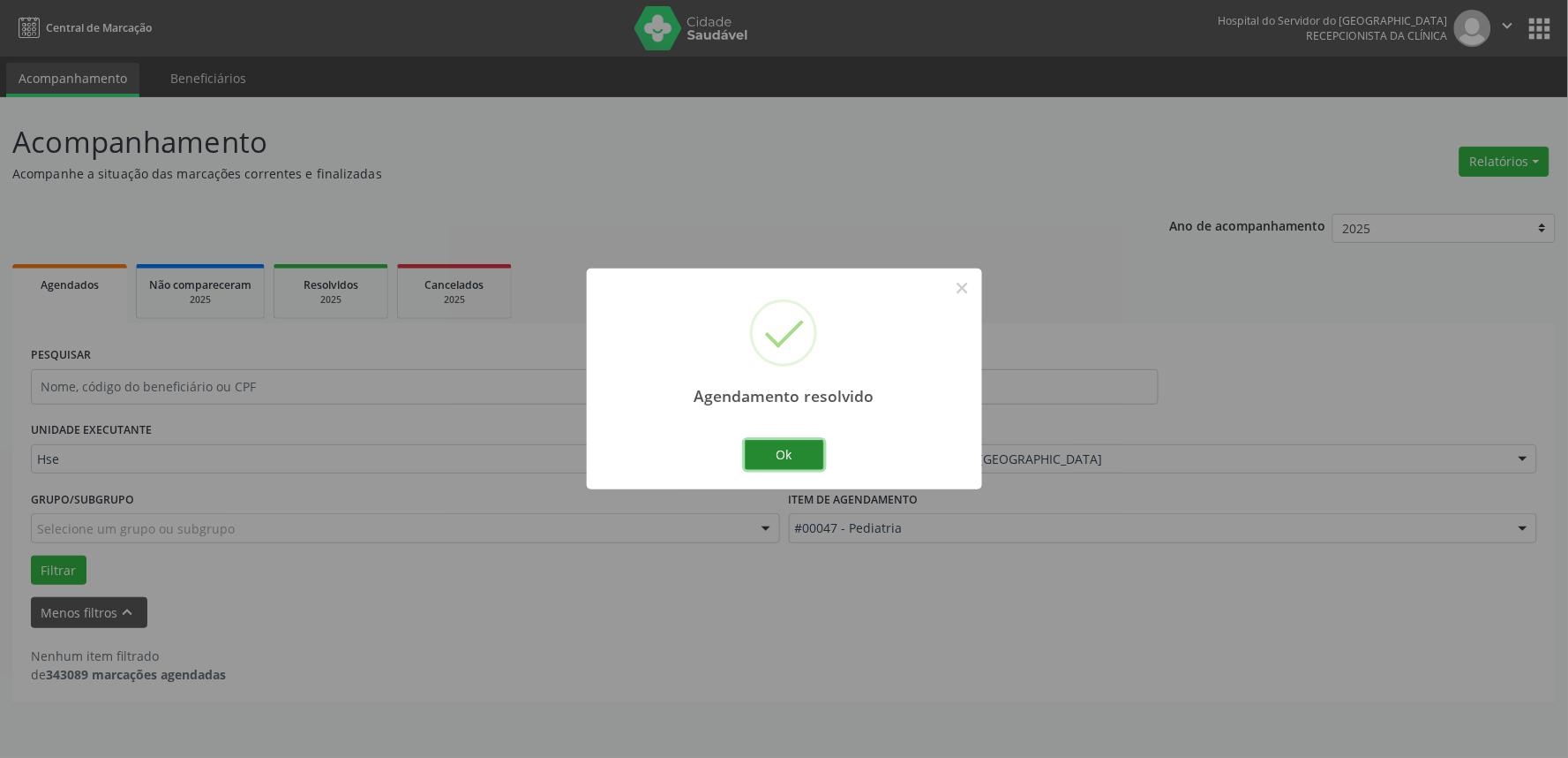
click at [789, 452] on button "Ok" at bounding box center [784, 454] width 79 height 30
